Goal: Use online tool/utility: Use online tool/utility

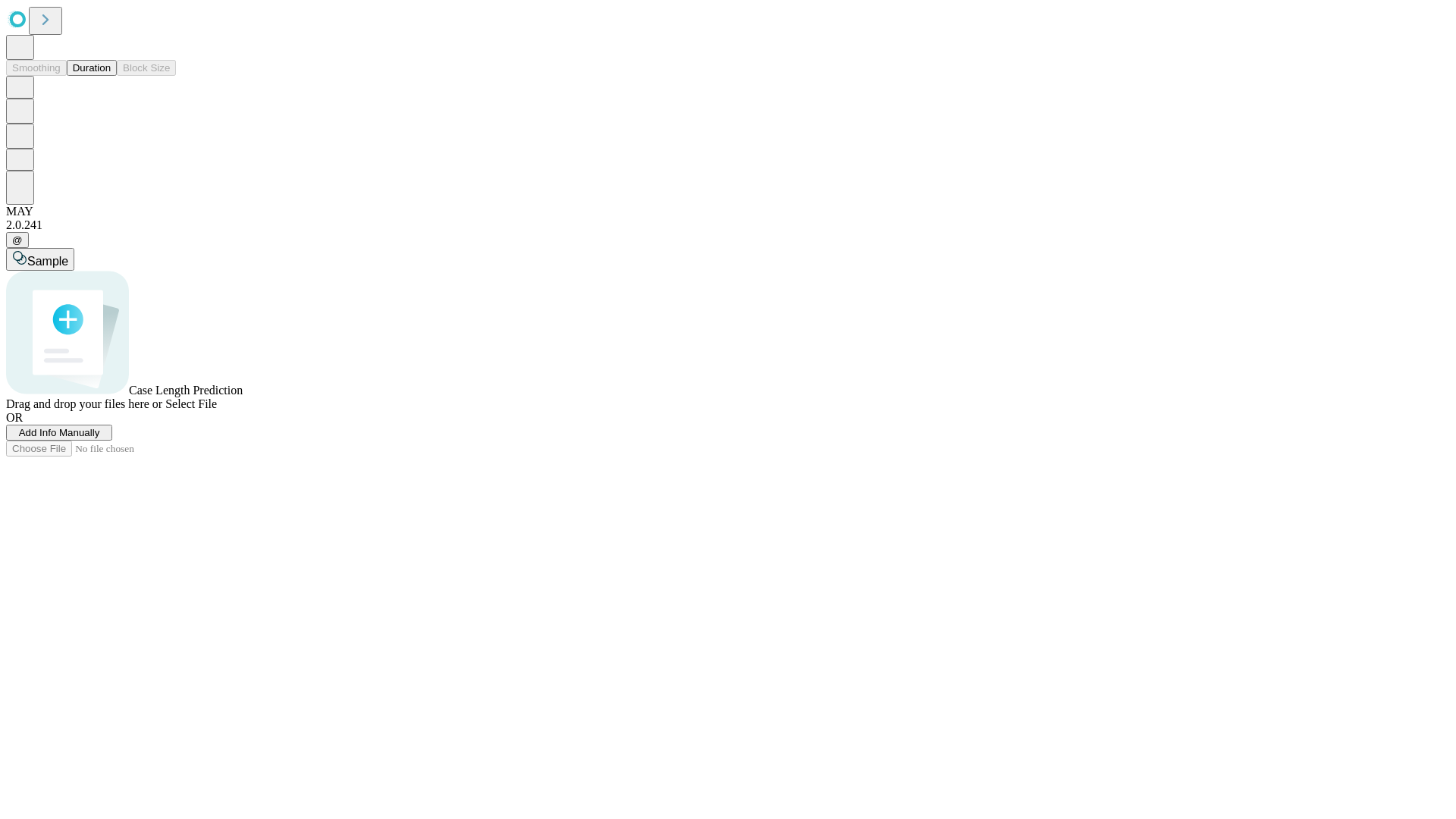
click at [110, 76] on button "Duration" at bounding box center [91, 67] width 50 height 16
click at [68, 255] on span "Sample" at bounding box center [48, 261] width 41 height 13
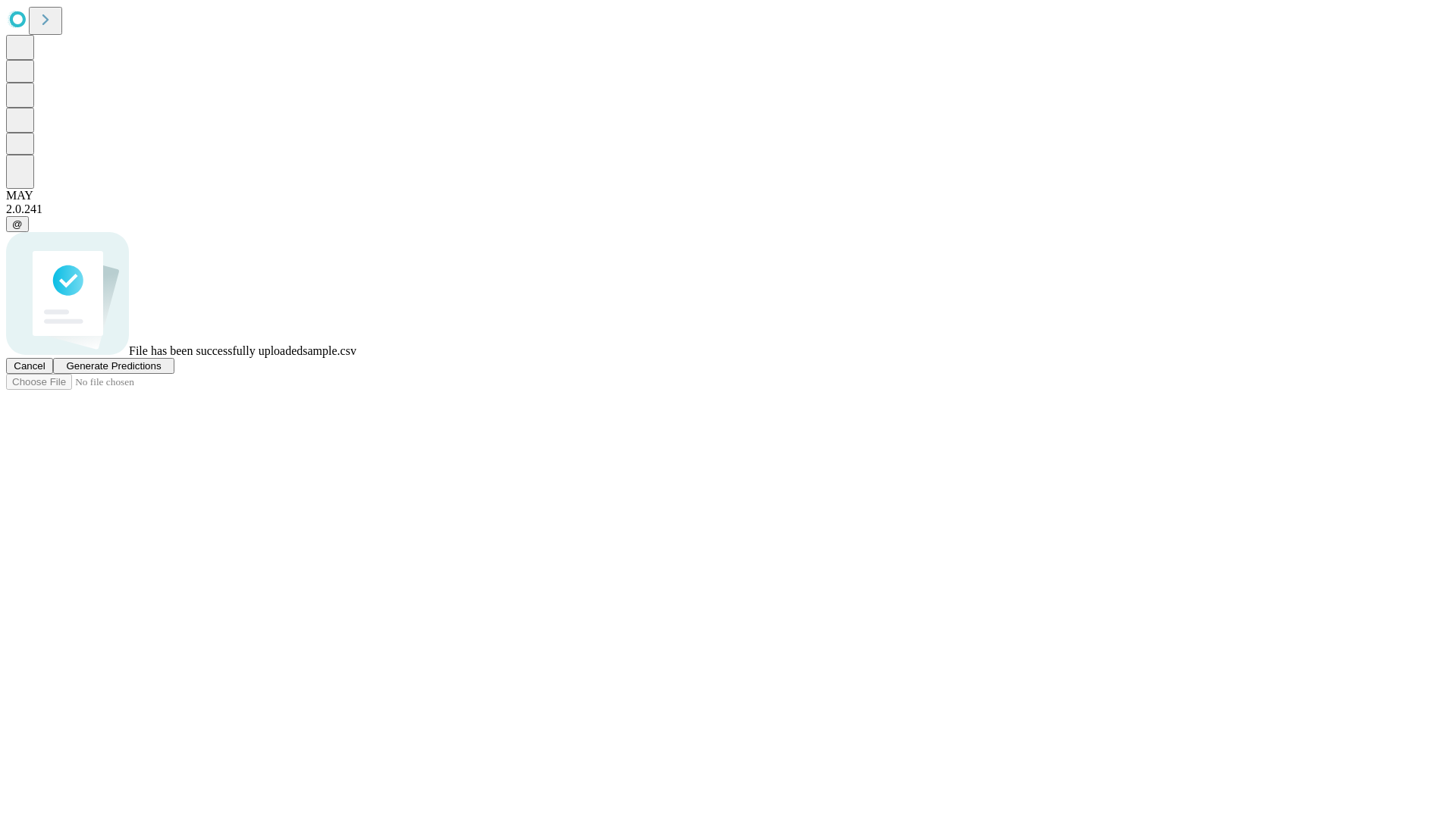
click at [161, 371] on span "Generate Predictions" at bounding box center [113, 366] width 95 height 12
